Goal: Information Seeking & Learning: Learn about a topic

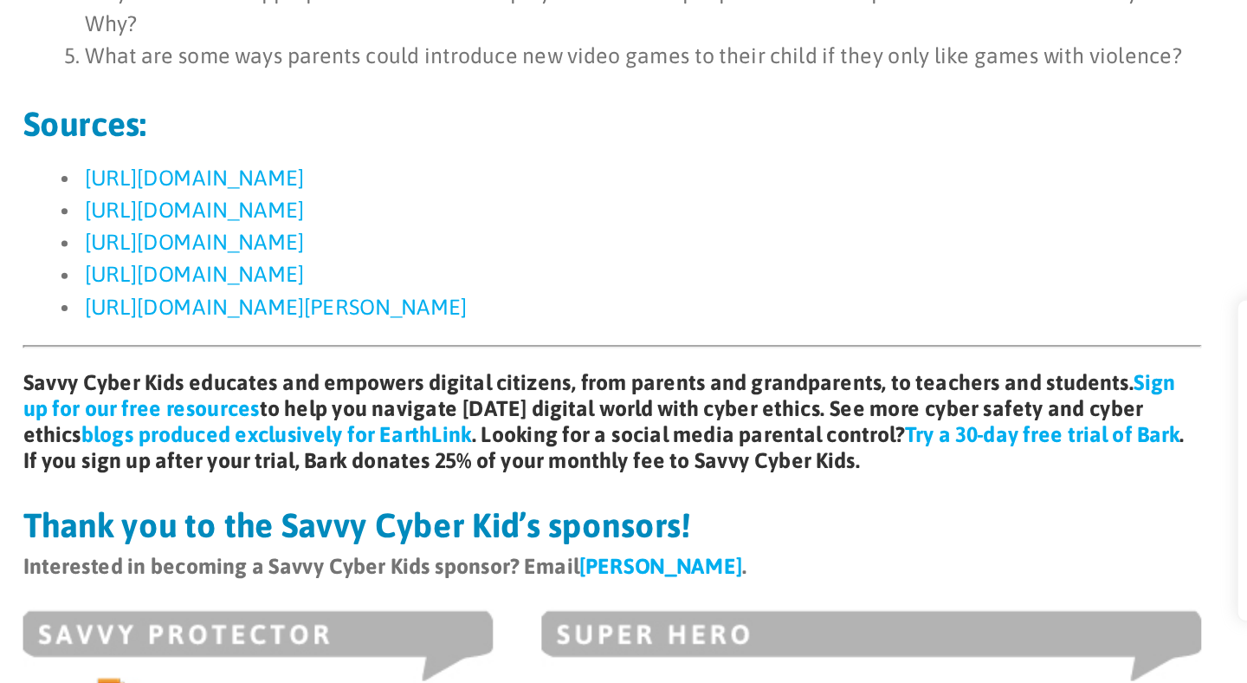
scroll to position [1174, 0]
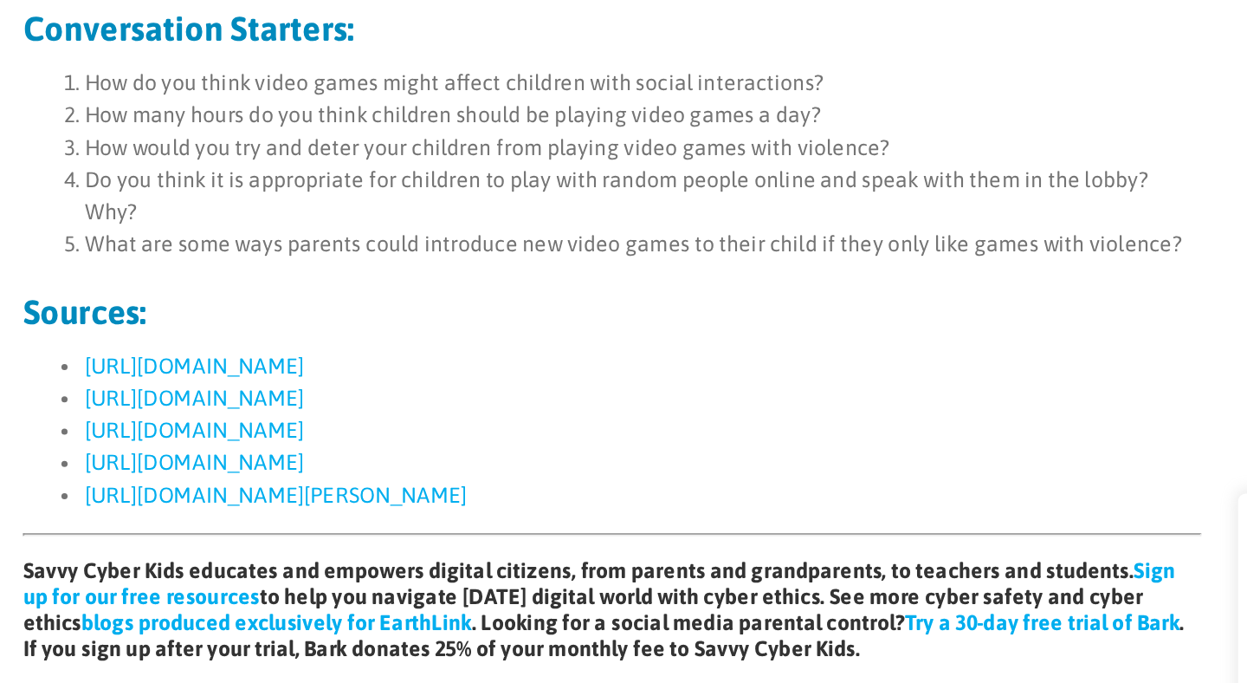
click at [592, 423] on li "[URL][DOMAIN_NAME]" at bounding box center [497, 432] width 630 height 18
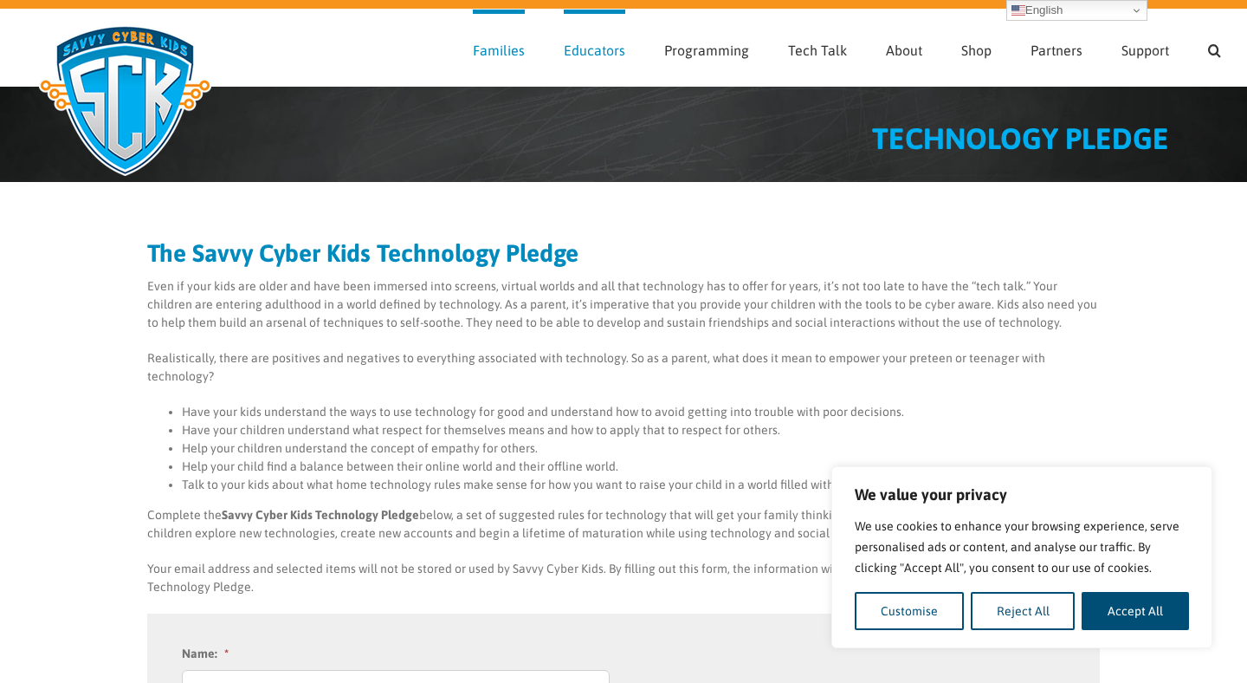
scroll to position [28, 0]
